Goal: Task Accomplishment & Management: Manage account settings

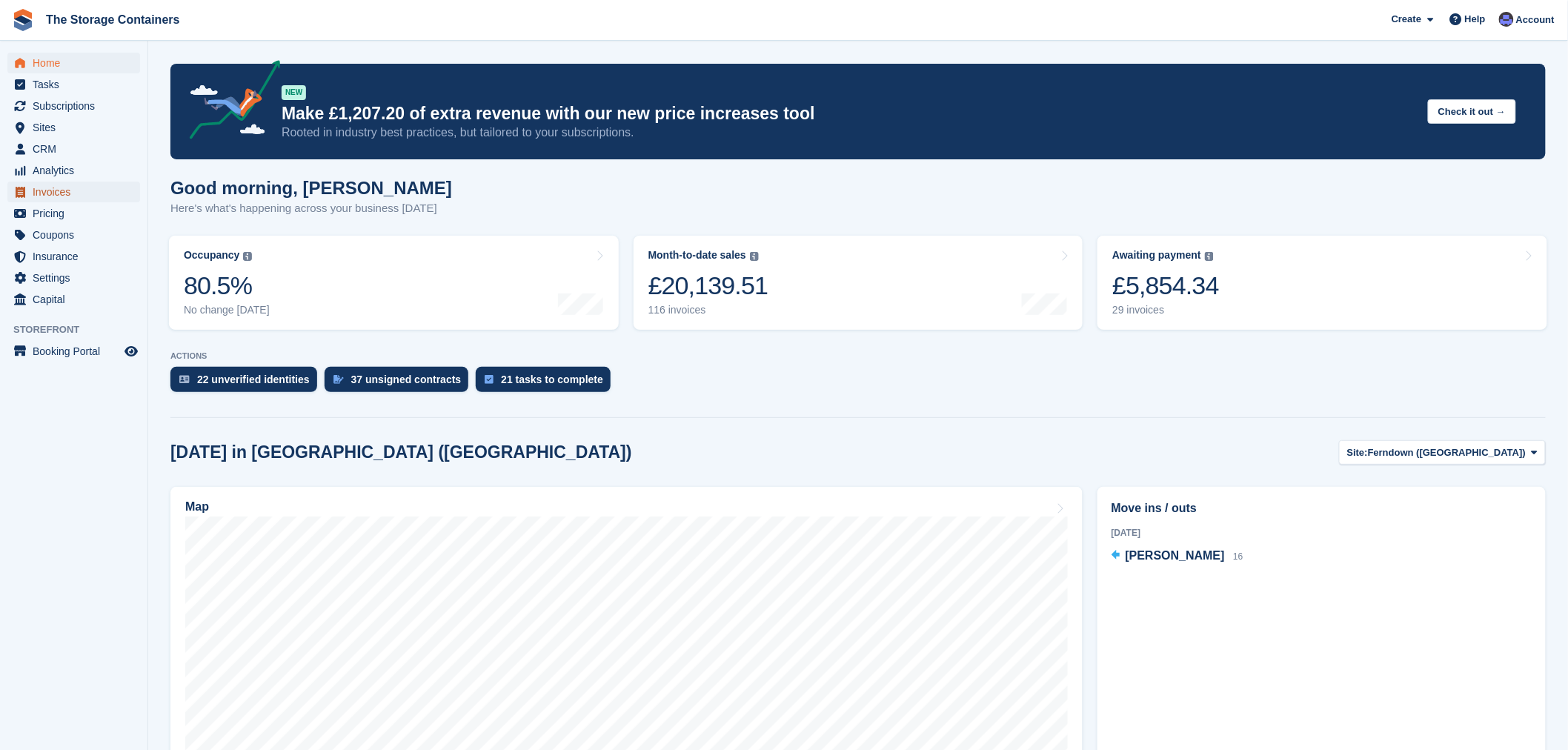
click at [54, 197] on span "Invoices" at bounding box center [76, 191] width 89 height 21
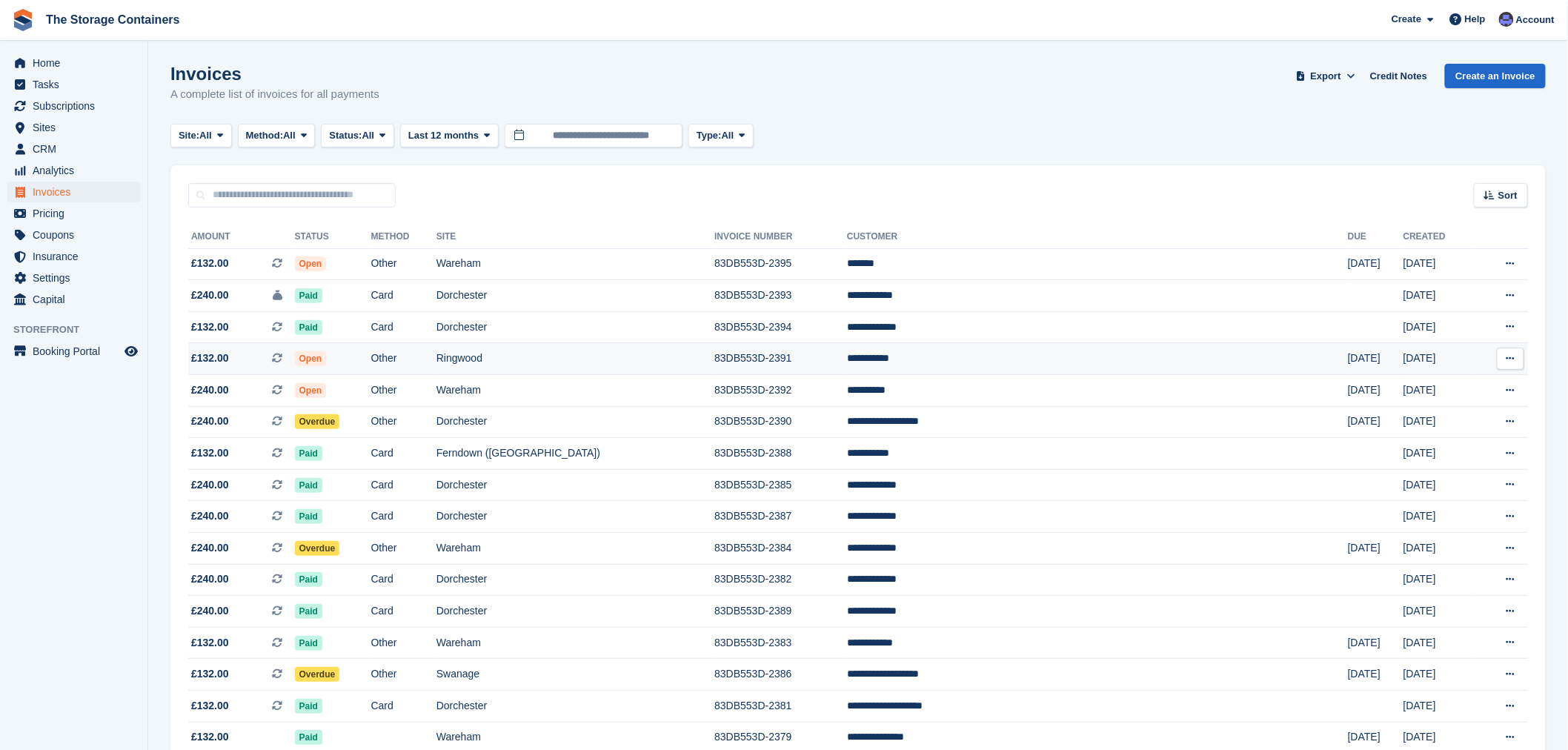
click at [648, 368] on td "Ringwood" at bounding box center [575, 359] width 278 height 32
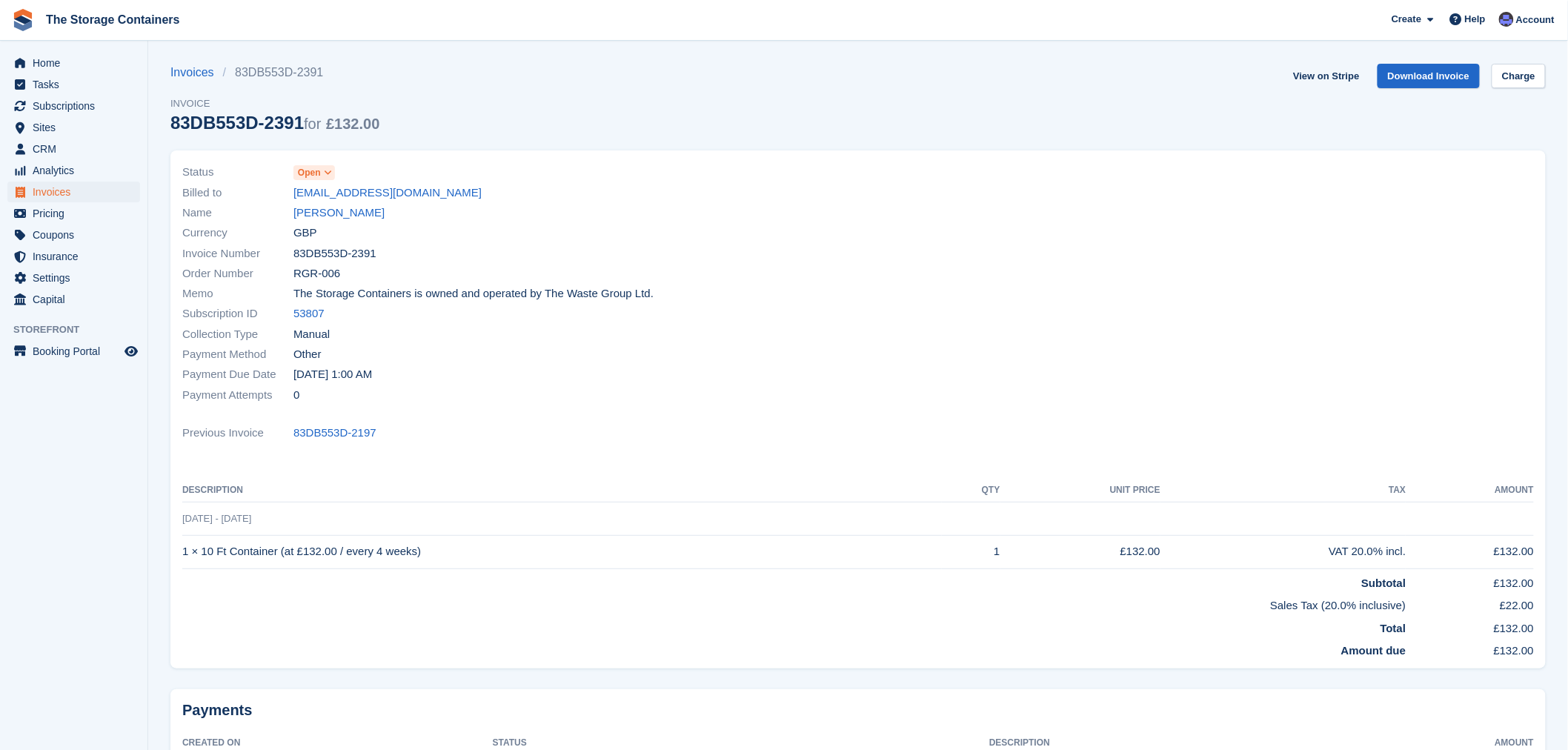
click at [316, 174] on span "Open" at bounding box center [309, 173] width 23 height 13
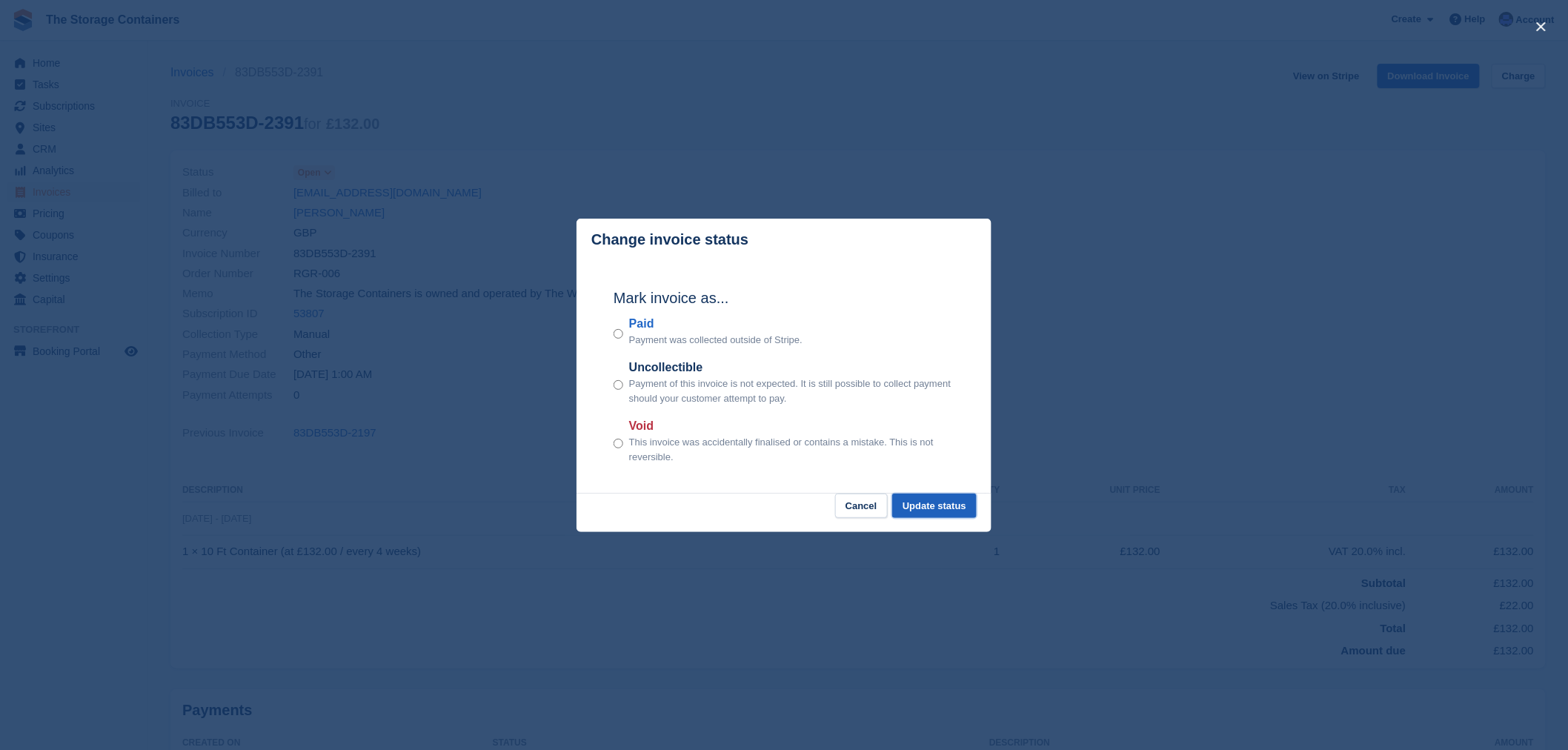
click at [935, 504] on button "Update status" at bounding box center [934, 506] width 85 height 24
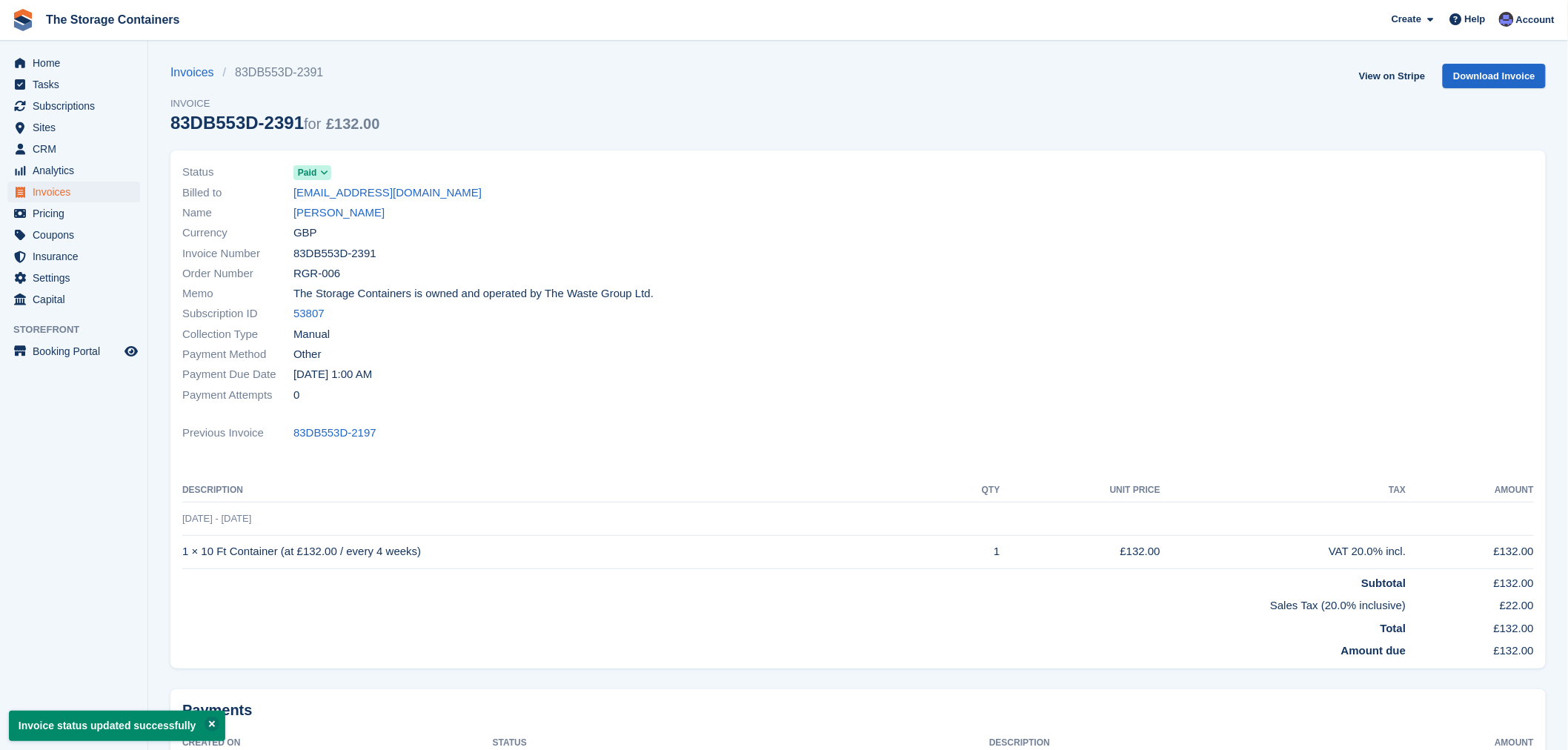
click at [862, 330] on div at bounding box center [1201, 284] width 685 height 260
click at [798, 238] on div "Currency GBP" at bounding box center [515, 233] width 667 height 20
click at [762, 274] on div "Order Number RGR-006" at bounding box center [515, 274] width 667 height 20
click at [94, 62] on span "Home" at bounding box center [76, 62] width 89 height 21
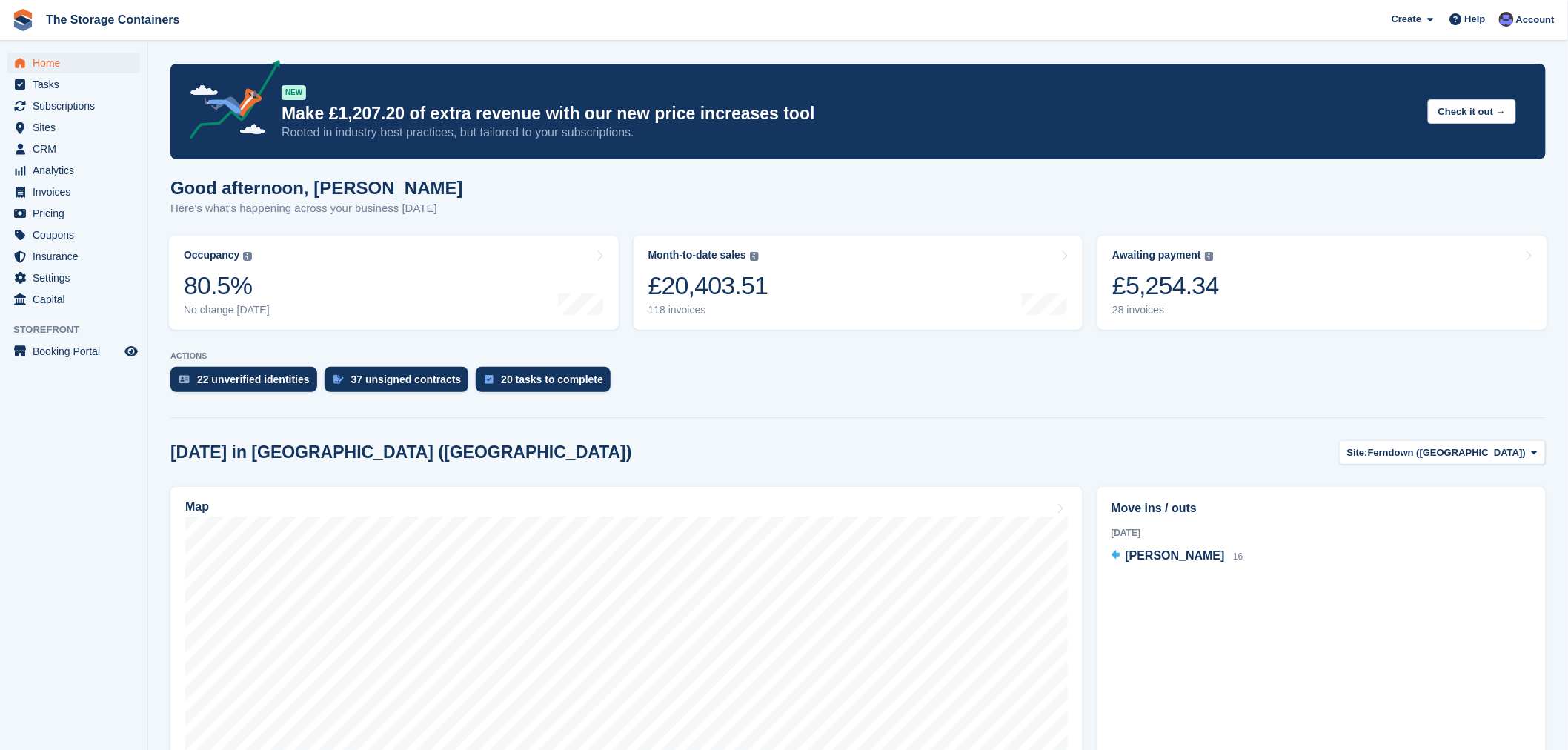
click at [712, 190] on div "Good afternoon, Dan Here's what's happening across your business today" at bounding box center [858, 206] width 1375 height 57
click at [704, 408] on section "NEW Make £1,207.20 of extra revenue with our new price increases tool Rooted in…" at bounding box center [858, 567] width 1420 height 1134
click at [82, 194] on span "Invoices" at bounding box center [76, 191] width 89 height 21
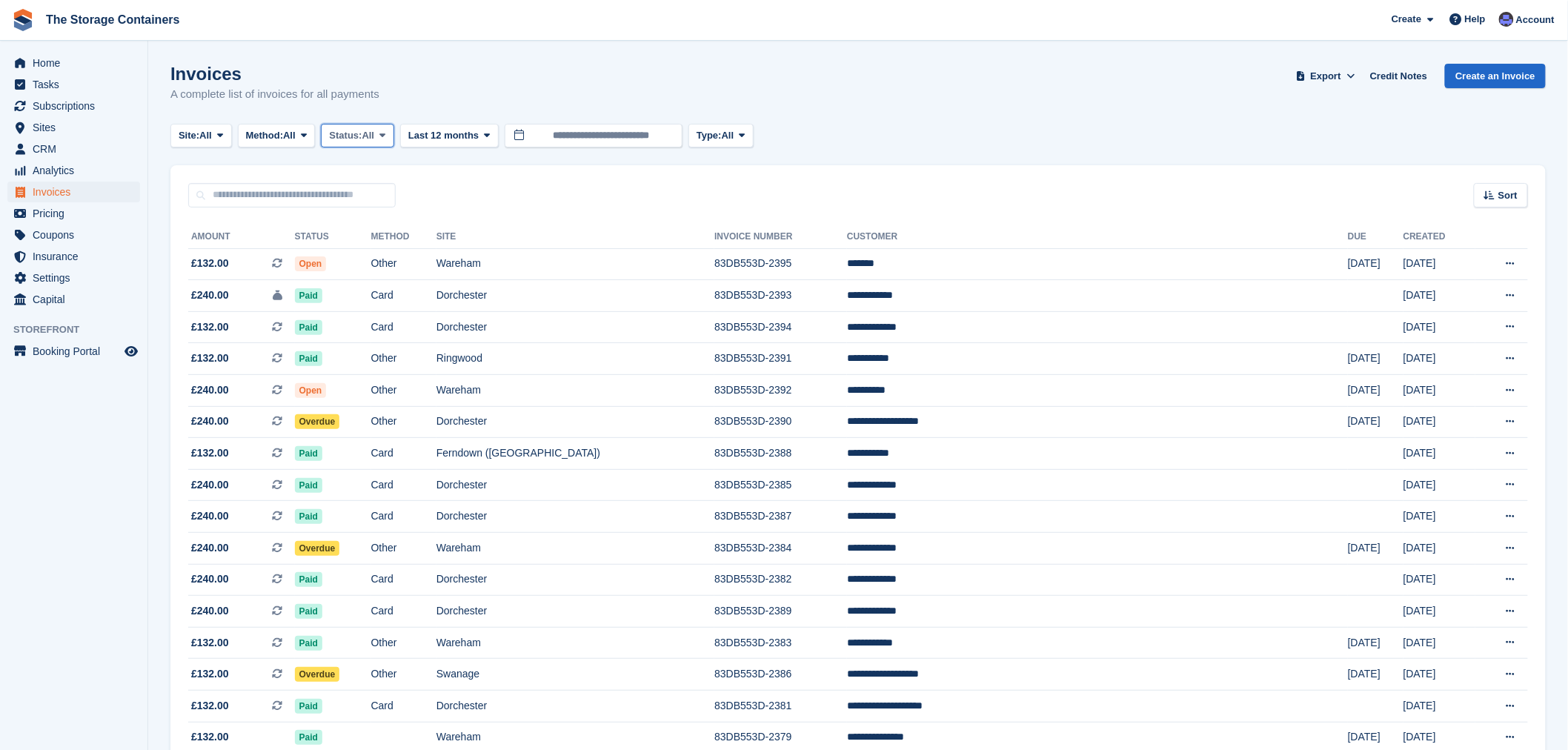
click at [362, 136] on span "Status:" at bounding box center [345, 136] width 32 height 15
click at [372, 239] on link "Open" at bounding box center [392, 250] width 129 height 27
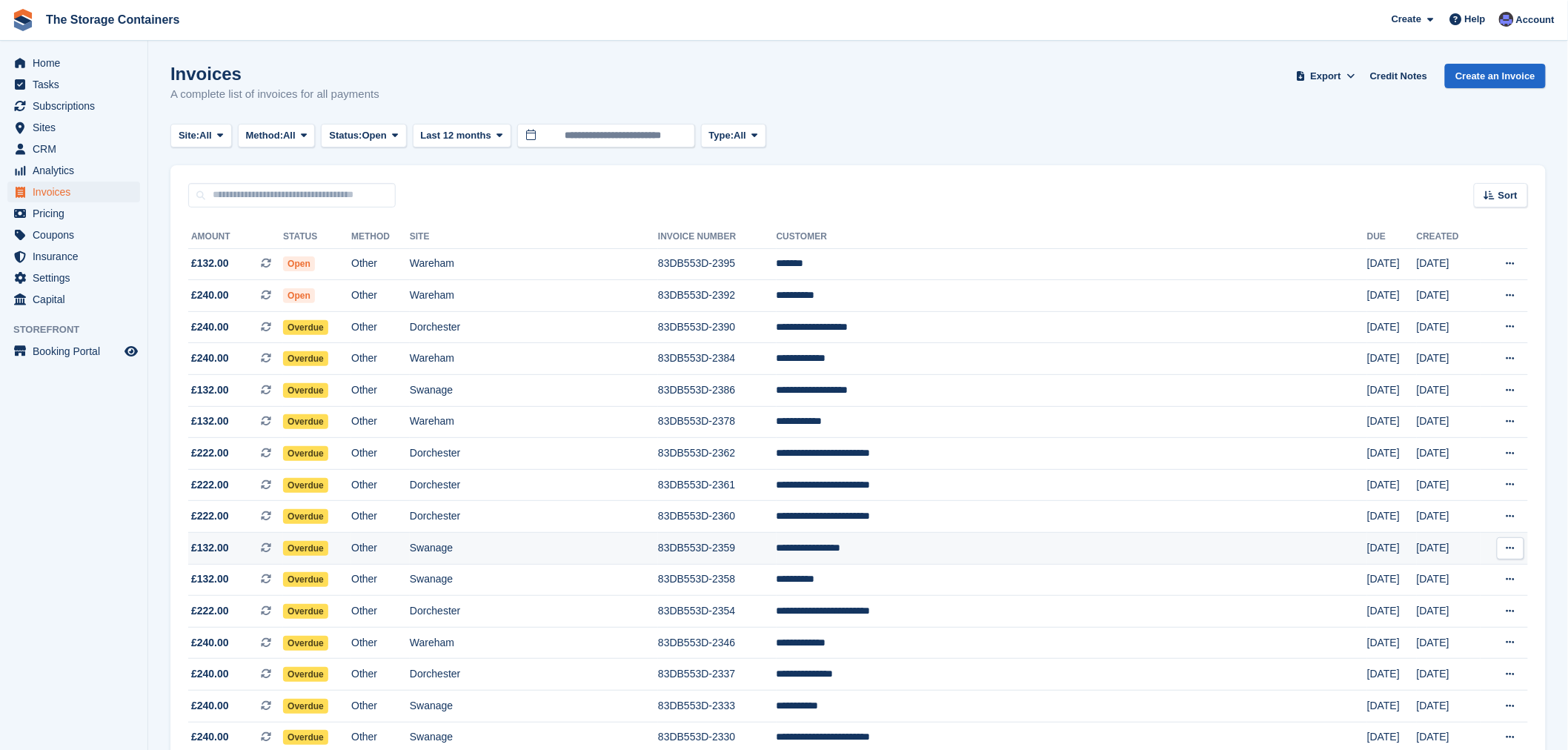
click at [589, 549] on td "Swanage" at bounding box center [534, 549] width 249 height 32
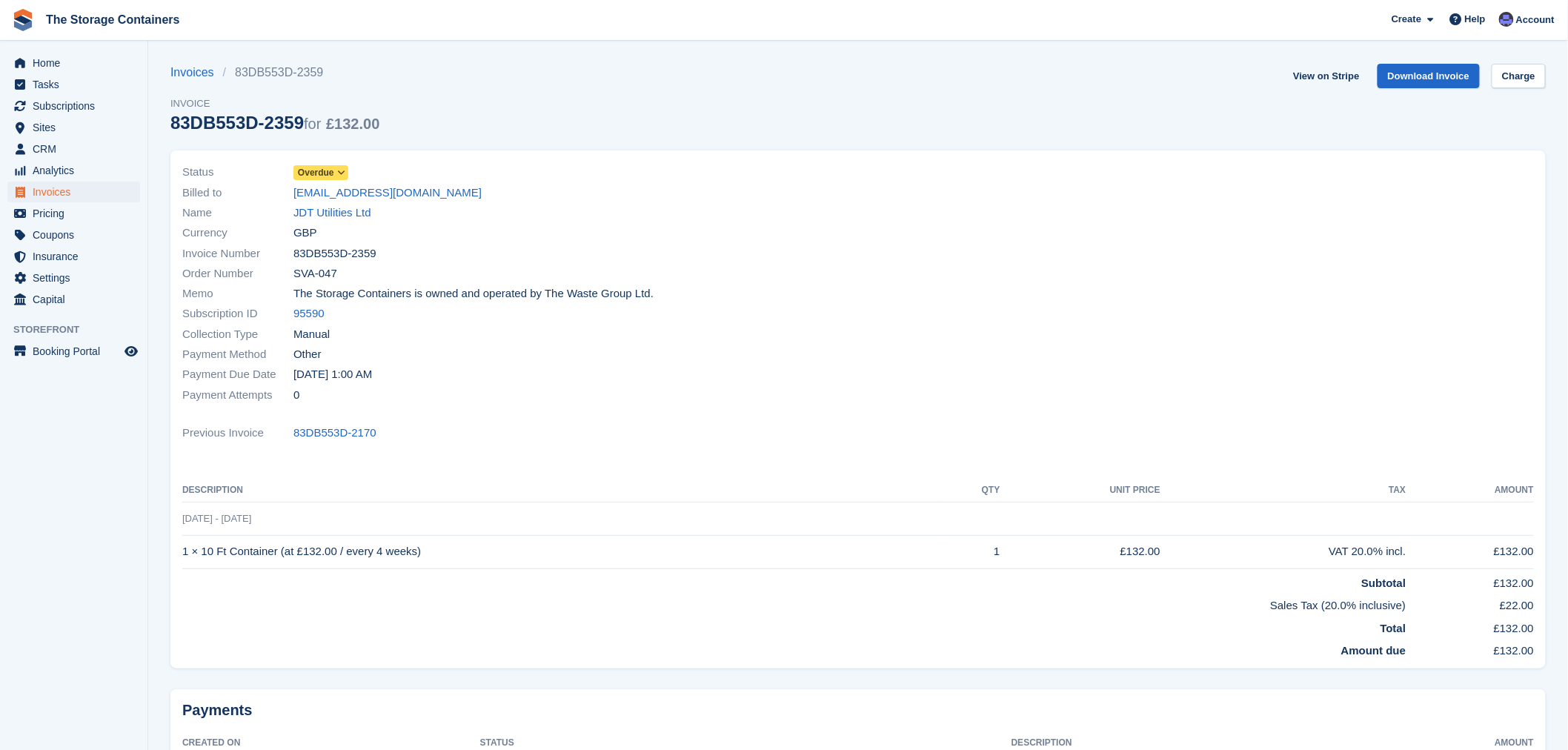
click at [311, 165] on link "Overdue" at bounding box center [321, 172] width 55 height 17
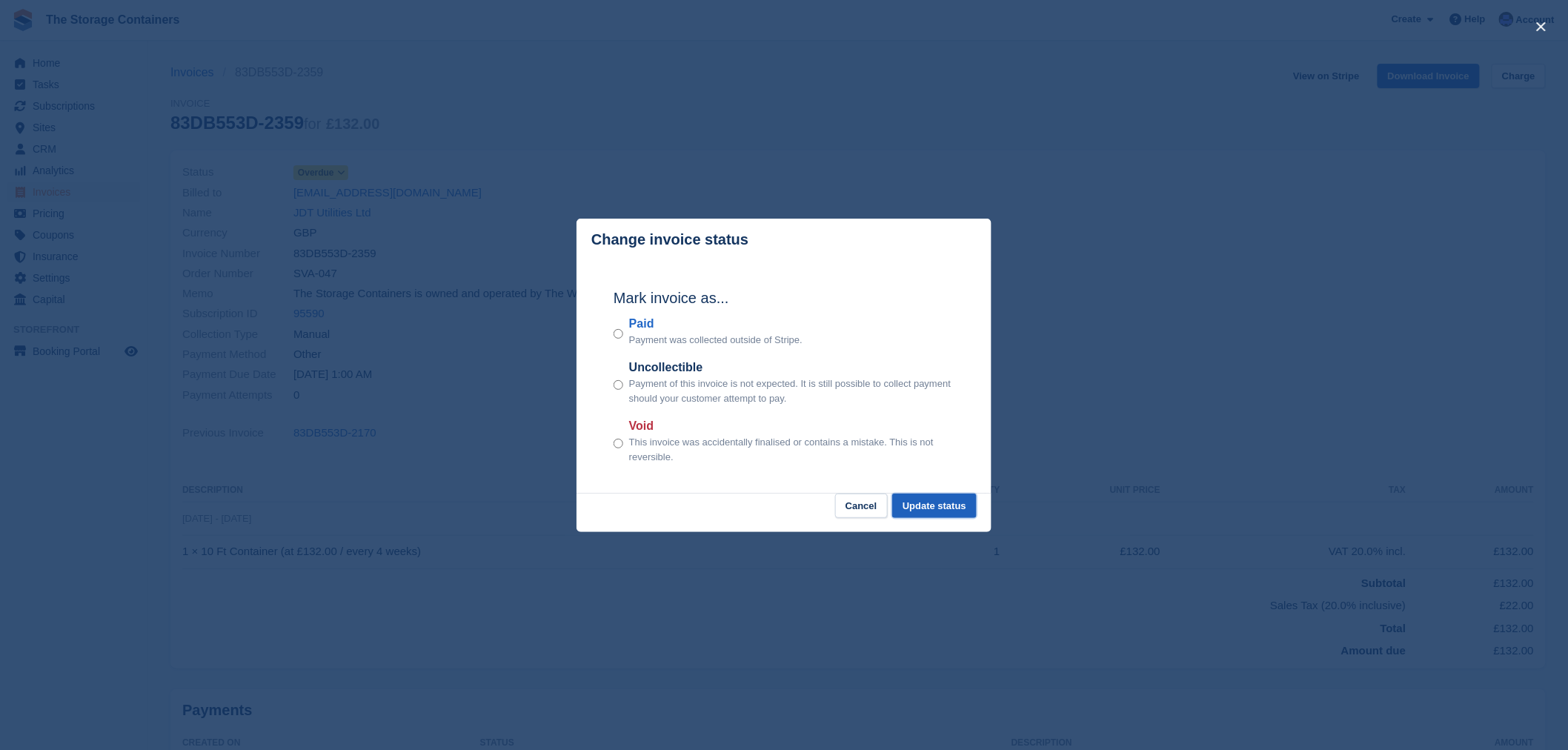
click at [953, 501] on button "Update status" at bounding box center [934, 506] width 85 height 24
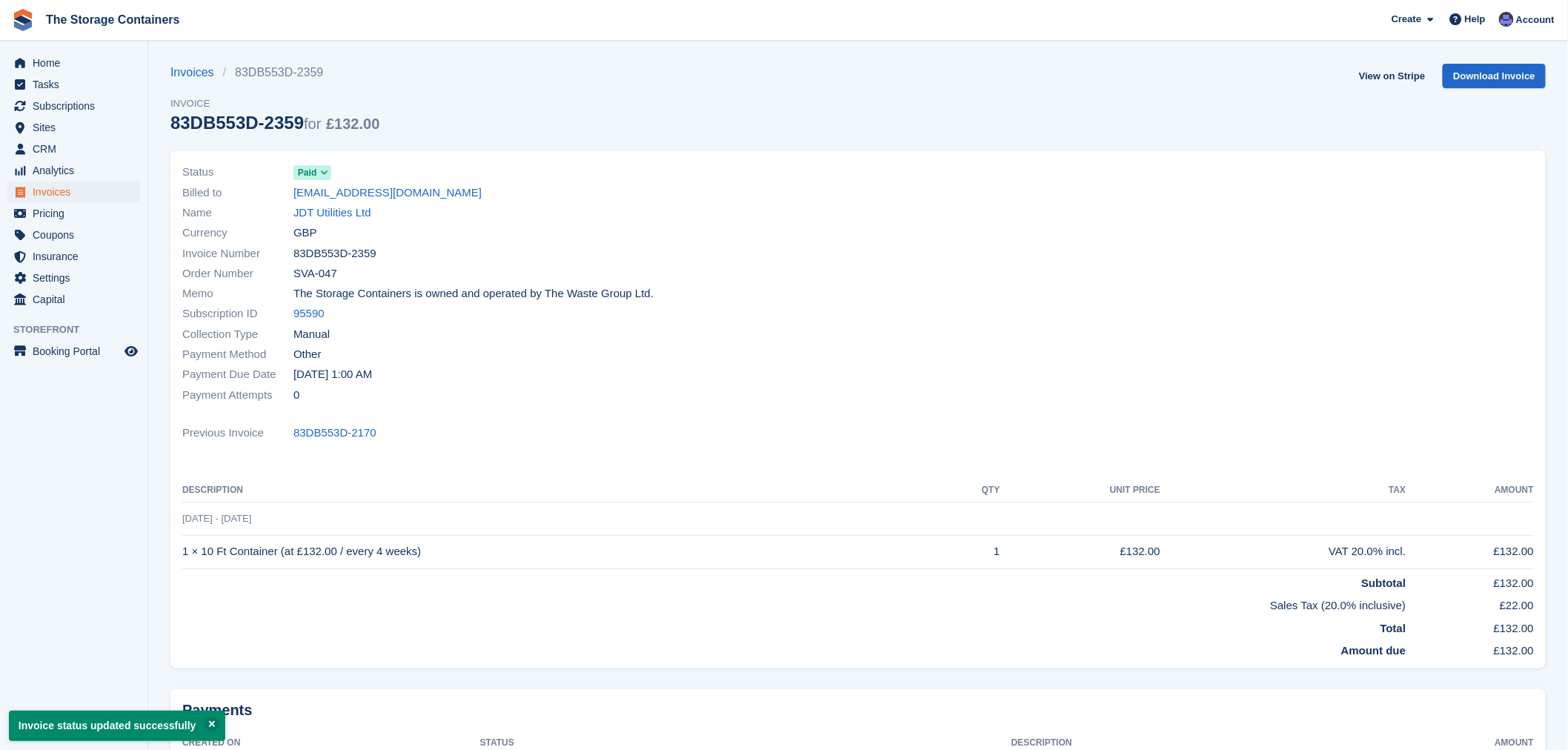
click at [766, 276] on div "Order Number SVA-047" at bounding box center [515, 274] width 667 height 20
click at [190, 65] on link "Invoices" at bounding box center [196, 72] width 52 height 17
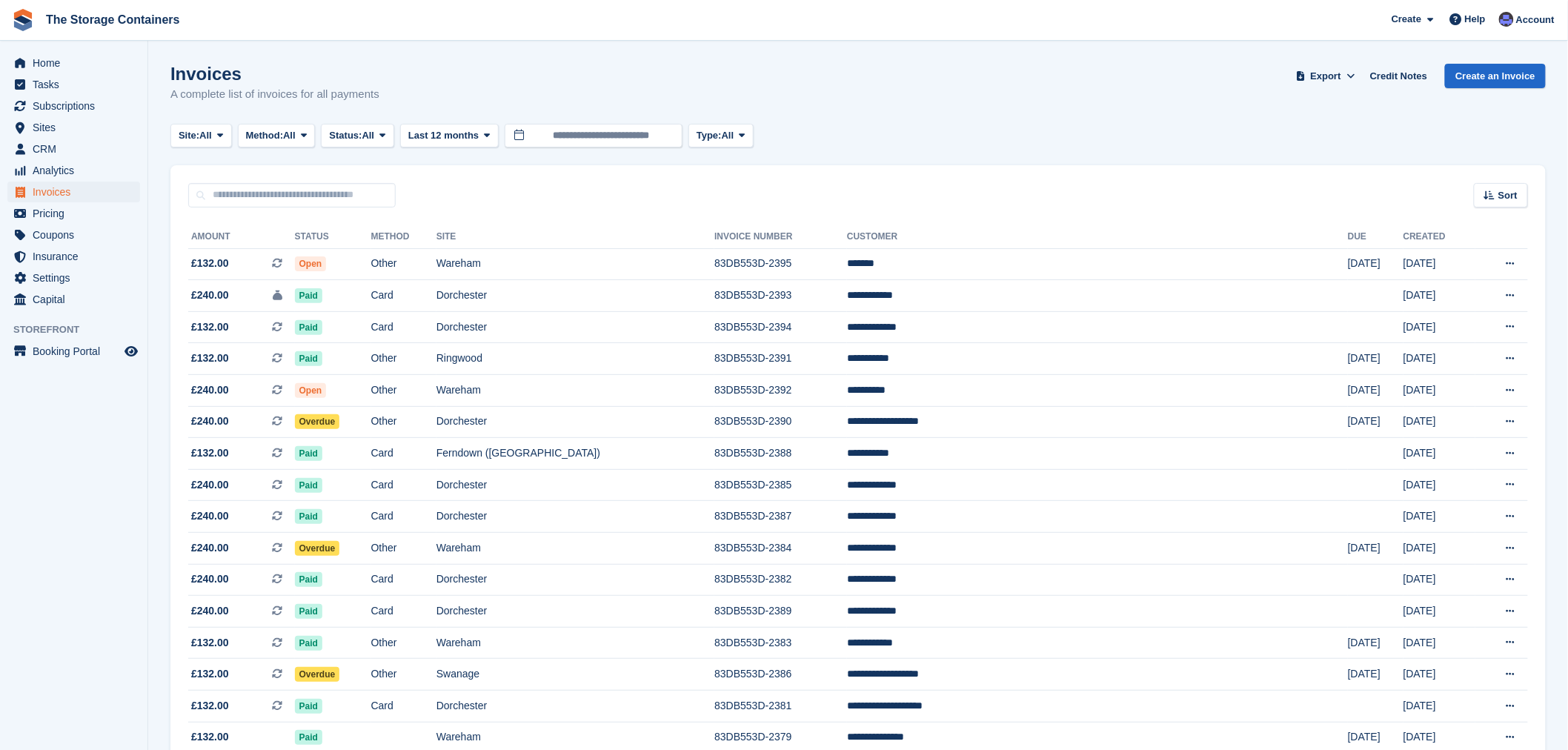
click at [786, 114] on div "Invoices A complete list of invoices for all payments Export Export Invoices Ex…" at bounding box center [858, 92] width 1375 height 57
click at [916, 91] on div "Invoices A complete list of invoices for all payments Export Export Invoices Ex…" at bounding box center [858, 92] width 1375 height 57
